Goal: Find specific page/section: Find specific page/section

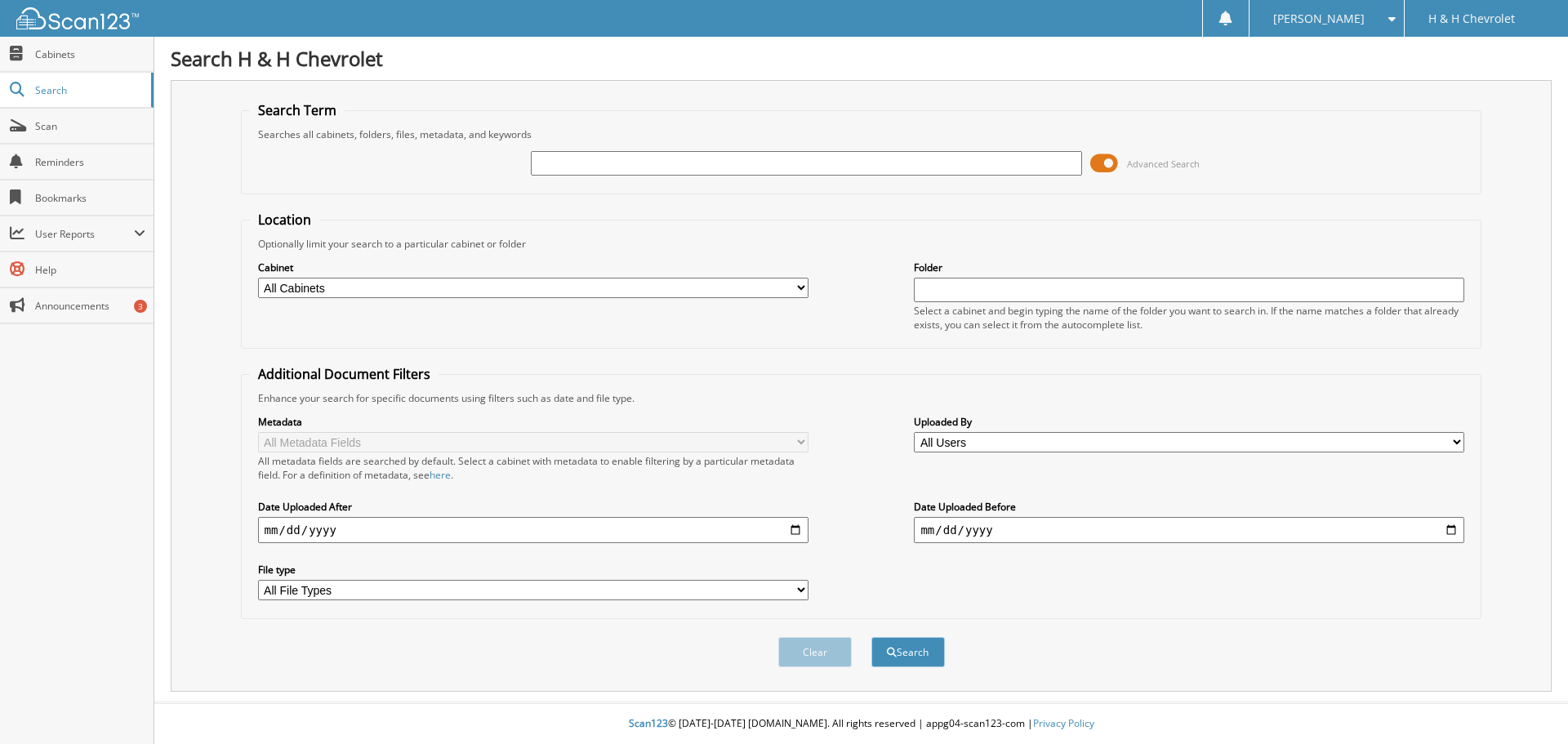
click at [555, 163] on input "text" at bounding box center [806, 164] width 551 height 25
type input "2023944"
click at [872, 637] on button "Search" at bounding box center [908, 652] width 74 height 30
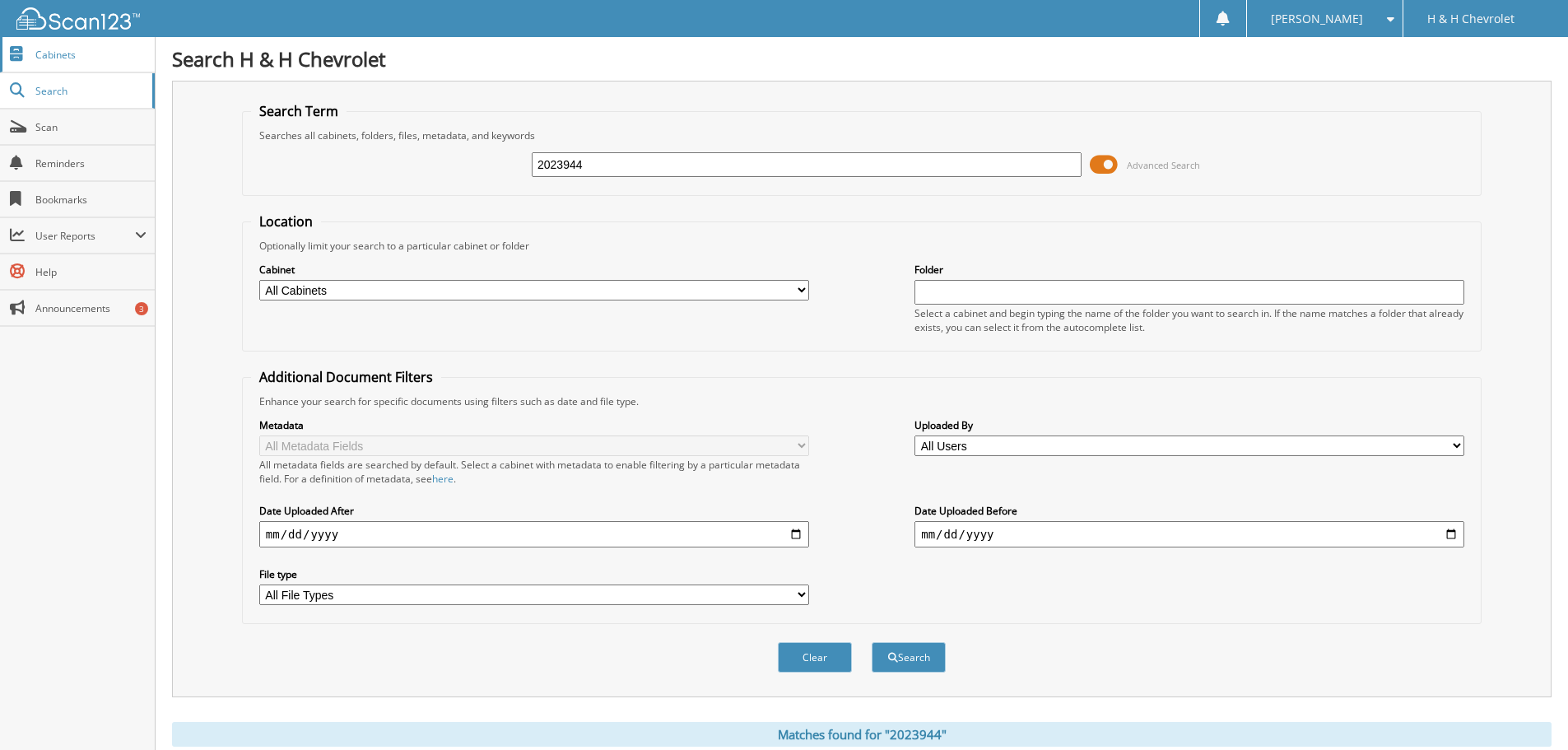
click at [74, 52] on span "Cabinets" at bounding box center [91, 54] width 112 height 14
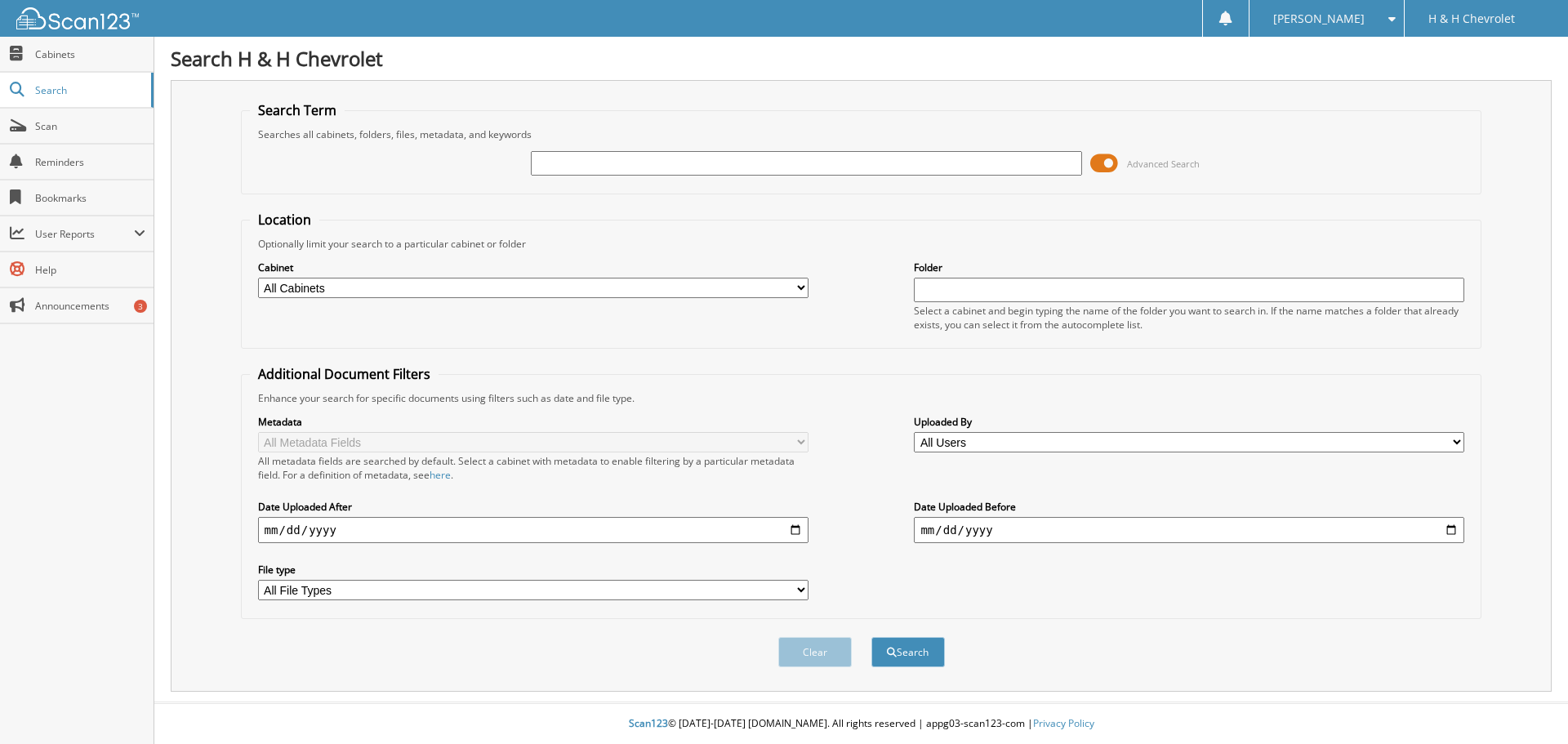
click at [556, 161] on input "text" at bounding box center [806, 164] width 551 height 25
type input "2023833"
click at [906, 655] on button "Search" at bounding box center [908, 652] width 74 height 30
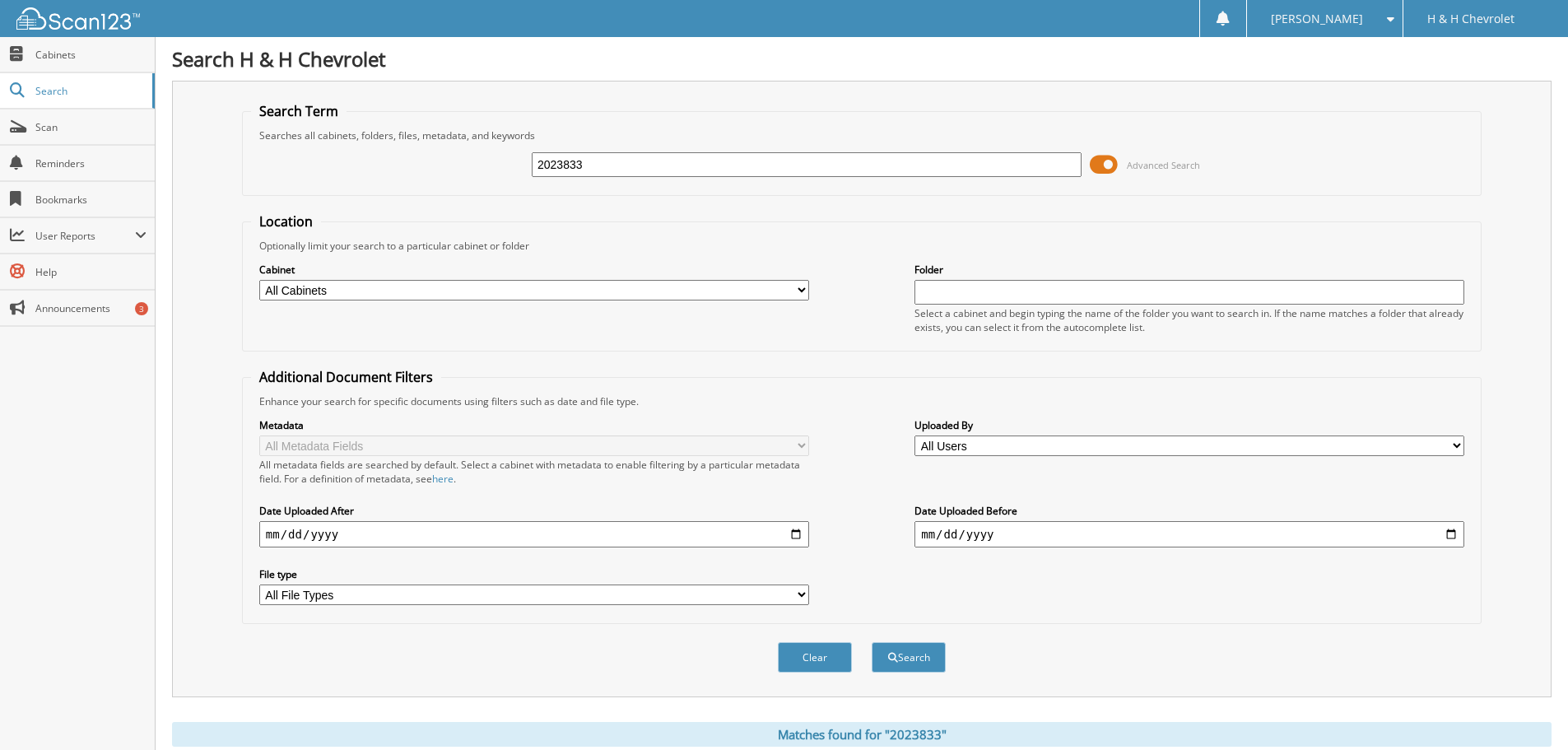
click at [799, 292] on select "All Cabinets ABANDONED UNITS ACCOUNTS RECEIVABLE BAD DEBT BG ACCOUNTS PAYABLE B…" at bounding box center [534, 290] width 550 height 21
select select "347"
click at [259, 280] on select "All Cabinets ABANDONED UNITS ACCOUNTS RECEIVABLE BAD DEBT BG ACCOUNTS PAYABLE B…" at bounding box center [534, 290] width 550 height 21
click at [936, 293] on input "text" at bounding box center [1189, 292] width 550 height 25
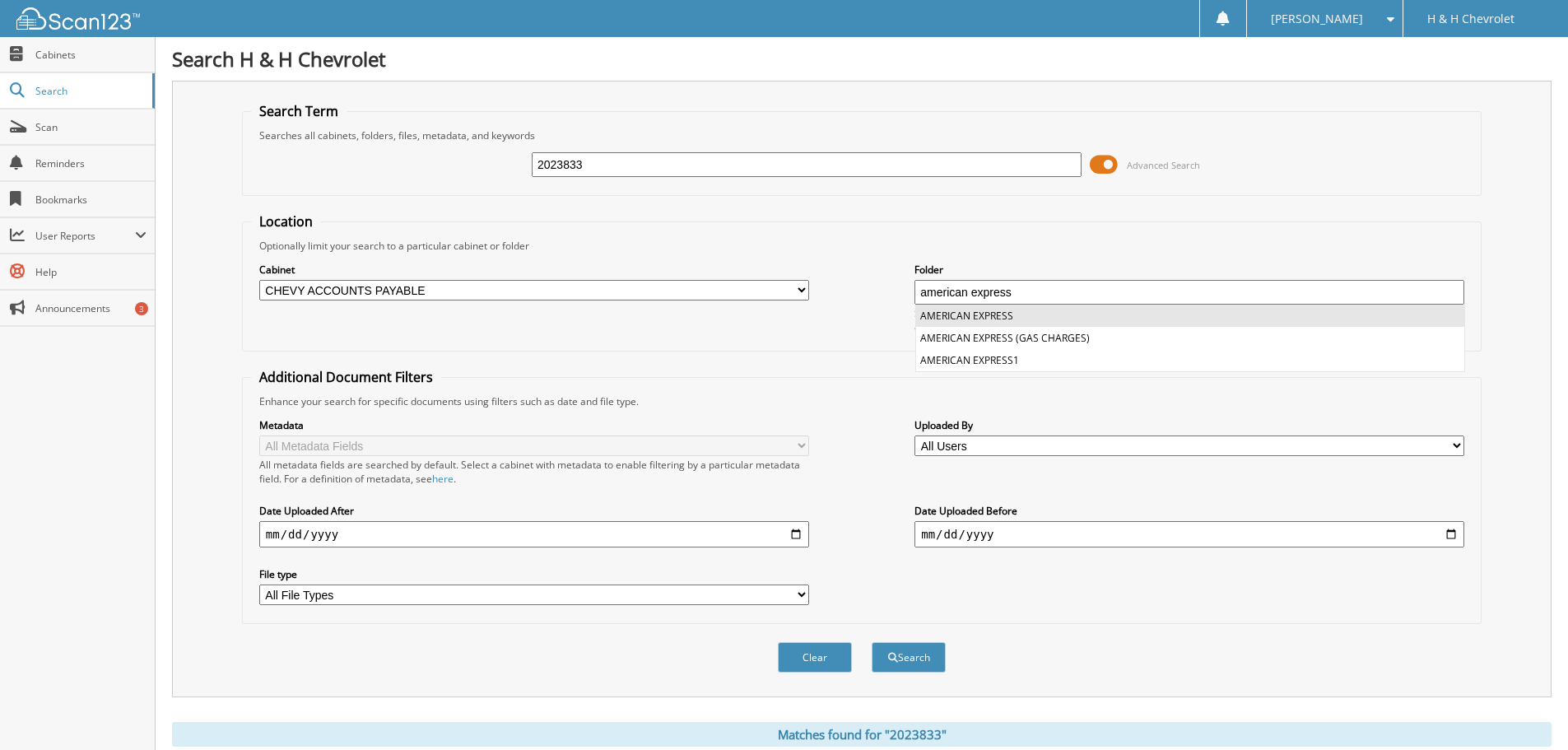
click at [961, 314] on li "AMERICAN EXPRESS" at bounding box center [1190, 315] width 548 height 22
type input "AMERICAN EXPRESS"
click at [897, 656] on button "Search" at bounding box center [909, 657] width 74 height 31
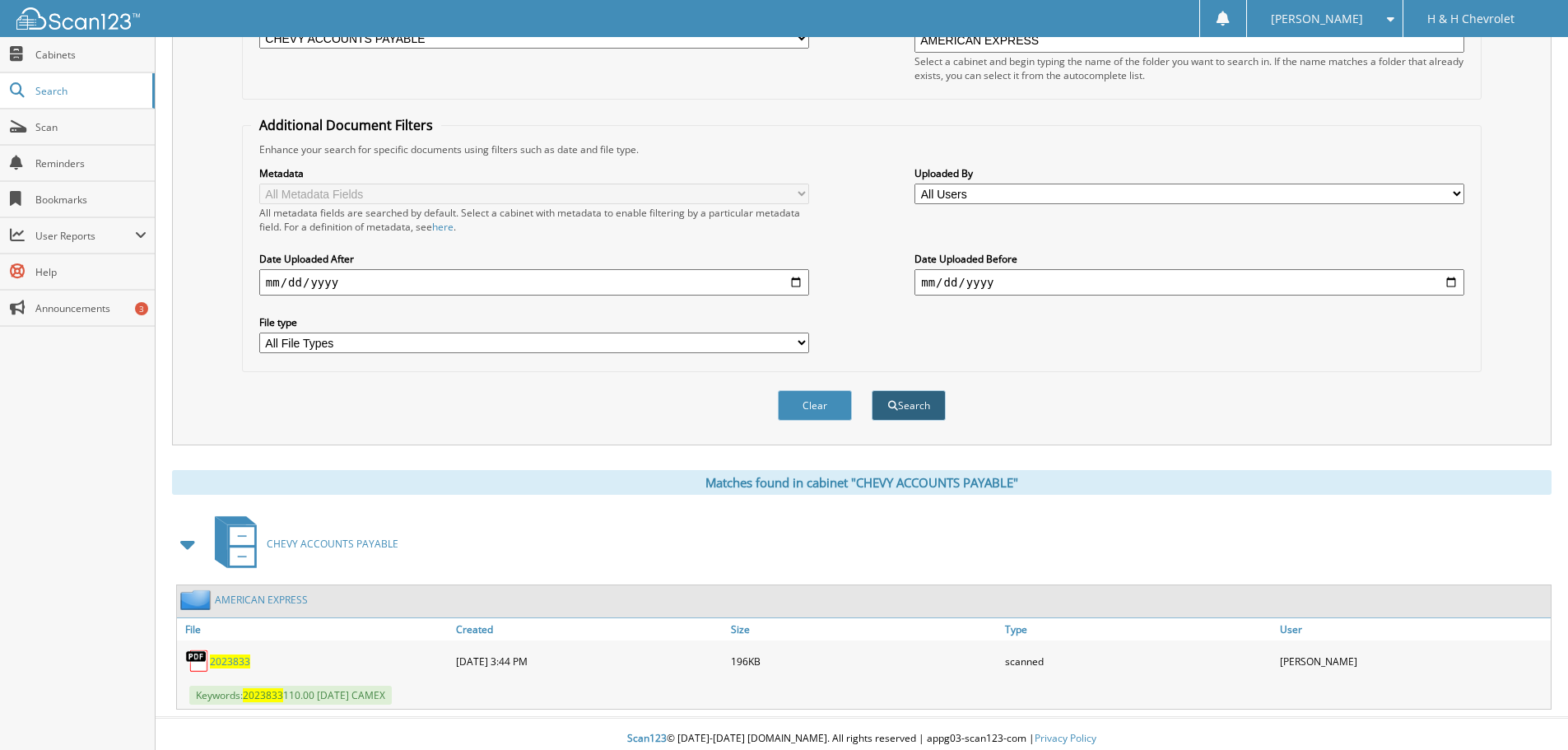
scroll to position [262, 0]
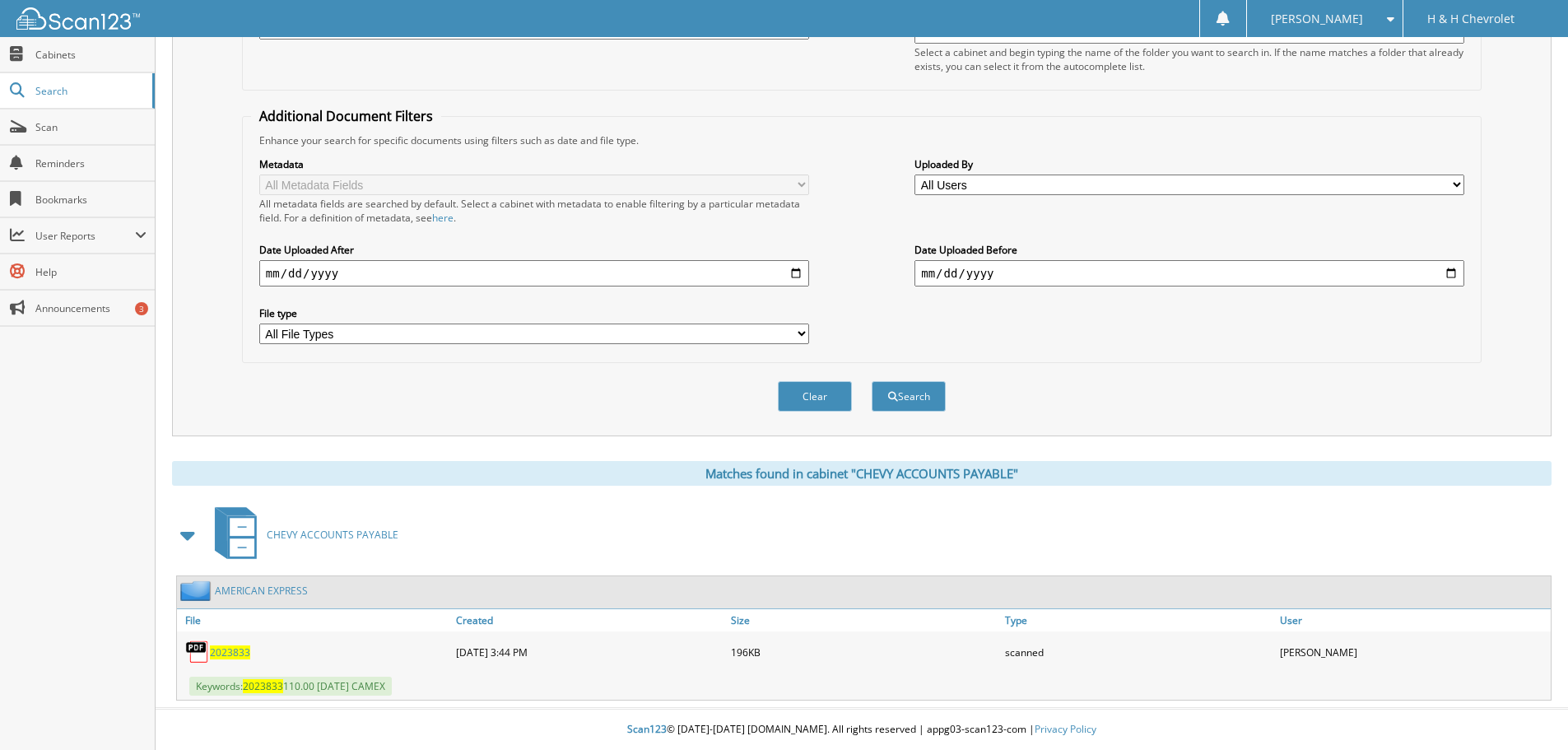
click at [219, 647] on span "2023833" at bounding box center [230, 653] width 40 height 14
click at [265, 590] on link "AMERICAN EXPRESS" at bounding box center [261, 591] width 93 height 14
